Goal: Information Seeking & Learning: Learn about a topic

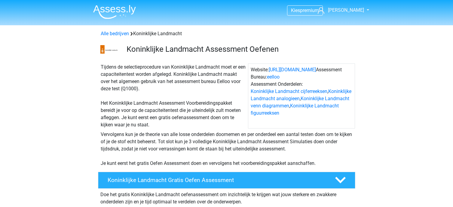
scroll to position [481, 0]
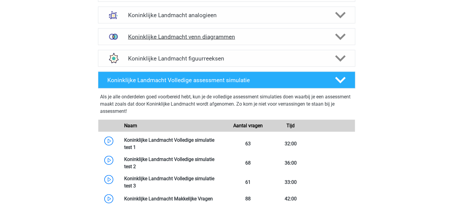
click at [244, 35] on h4 "Koninklijke Landmacht venn diagrammen" at bounding box center [226, 36] width 197 height 7
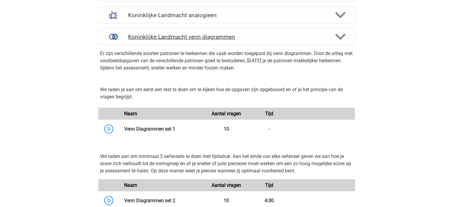
click at [176, 36] on h4 "Koninklijke Landmacht venn diagrammen" at bounding box center [226, 36] width 197 height 7
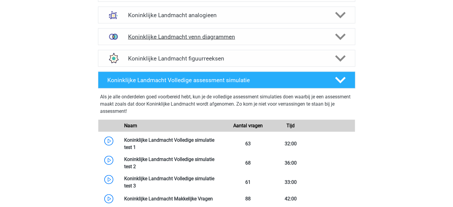
scroll to position [451, 0]
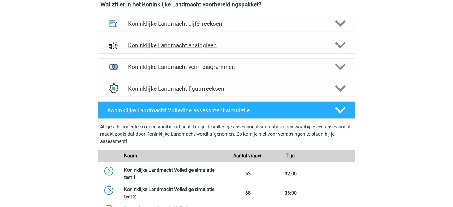
click at [180, 45] on h4 "Koninklijke Landmacht analogieen" at bounding box center [226, 45] width 197 height 7
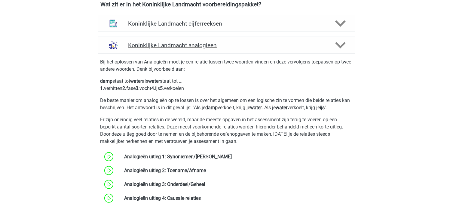
click at [180, 45] on h4 "Koninklijke Landmacht analogieen" at bounding box center [226, 45] width 197 height 7
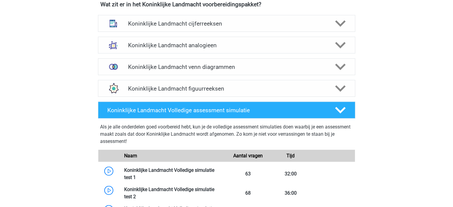
click at [182, 79] on div "Koninklijke Landmacht figuurreeksen Er zijn verschillende soorten patronen te h…" at bounding box center [226, 89] width 281 height 22
click at [185, 87] on h4 "Koninklijke Landmacht figuurreeksen" at bounding box center [226, 88] width 197 height 7
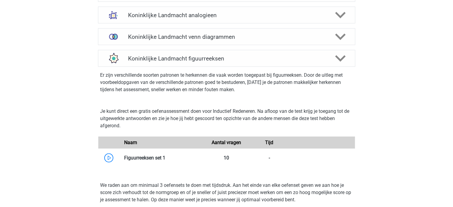
scroll to position [481, 0]
click at [178, 53] on div "Koninklijke Landmacht figuurreeksen" at bounding box center [226, 58] width 257 height 17
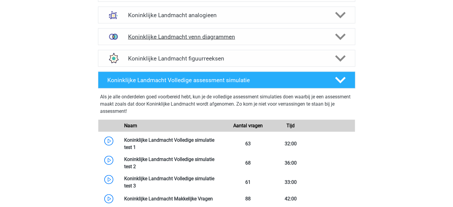
click at [177, 36] on h4 "Koninklijke Landmacht venn diagrammen" at bounding box center [226, 36] width 197 height 7
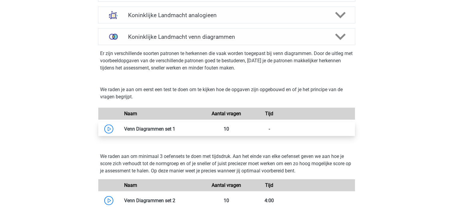
click at [175, 126] on link at bounding box center [175, 129] width 0 height 6
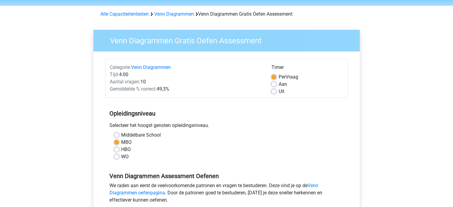
scroll to position [30, 0]
